Goal: Find specific page/section

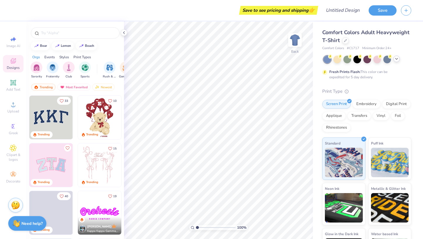
click at [395, 60] on icon at bounding box center [397, 58] width 5 height 5
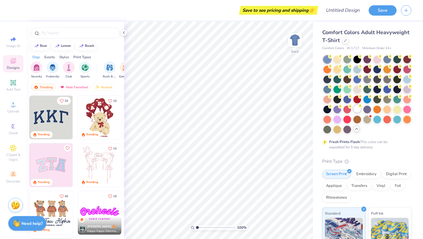
click at [360, 108] on div at bounding box center [358, 109] width 8 height 8
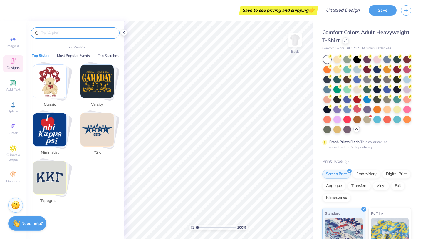
click at [58, 35] on input "text" at bounding box center [78, 33] width 75 height 6
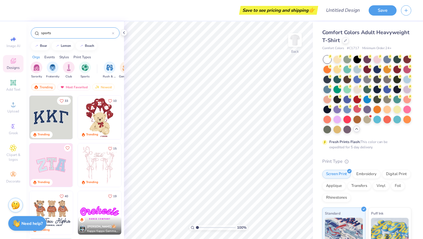
type input "sports"
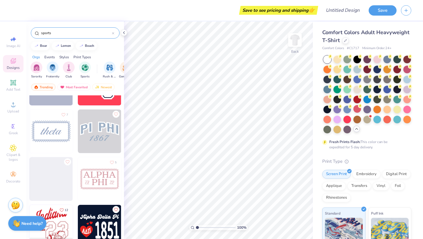
scroll to position [3940, 0]
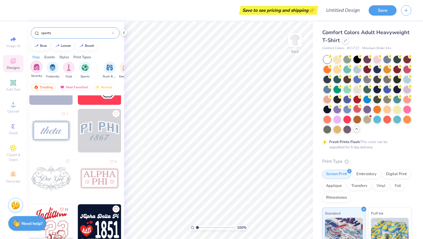
click at [34, 67] on img "filter for Sorority" at bounding box center [36, 66] width 7 height 7
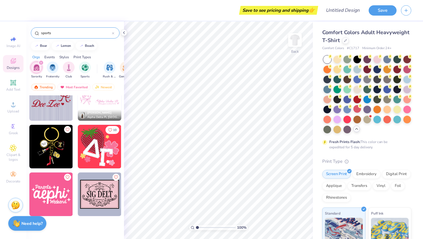
scroll to position [681, 0]
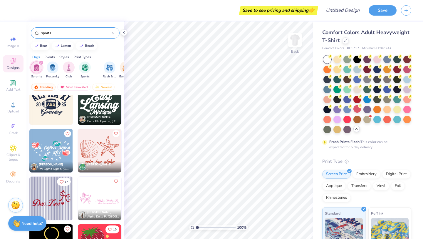
click at [66, 58] on div "Styles" at bounding box center [64, 56] width 10 height 5
click at [112, 34] on icon at bounding box center [113, 33] width 2 height 2
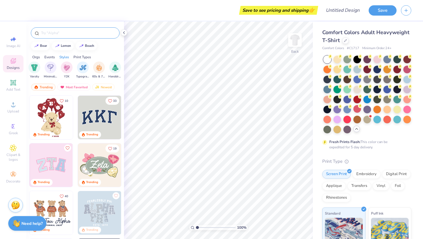
click at [93, 31] on input "text" at bounding box center [78, 33] width 75 height 6
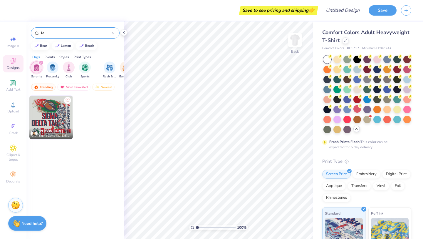
type input "l"
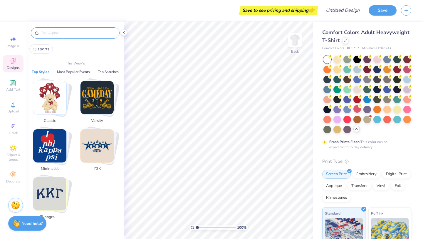
paste input "league"
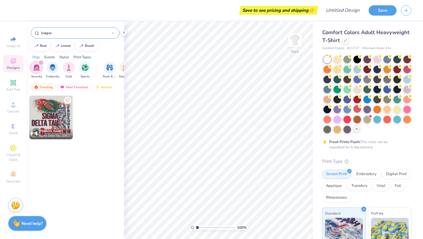
click at [41, 62] on icon "filter for Sorority" at bounding box center [41, 63] width 2 height 2
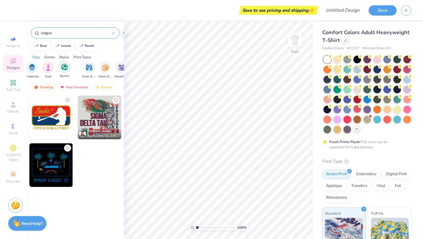
scroll to position [0, 21]
click at [67, 71] on div "filter for Sports" at bounding box center [64, 67] width 12 height 12
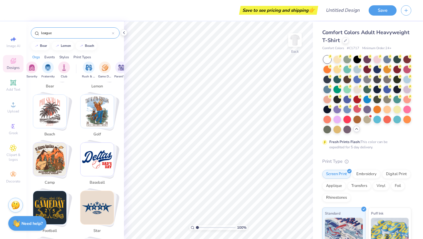
scroll to position [147, 0]
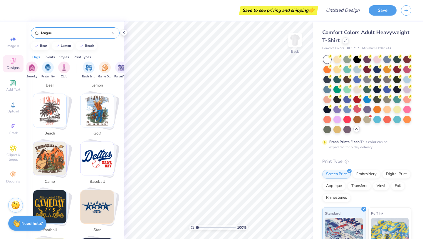
click at [90, 151] on img "Stack Card Button baseball" at bounding box center [97, 158] width 33 height 33
type input "baseball"
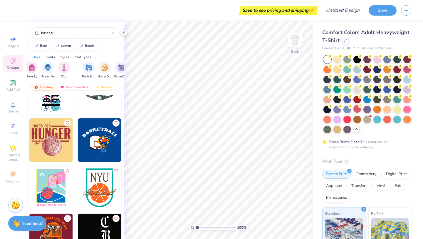
scroll to position [0, 0]
